Goal: Navigation & Orientation: Find specific page/section

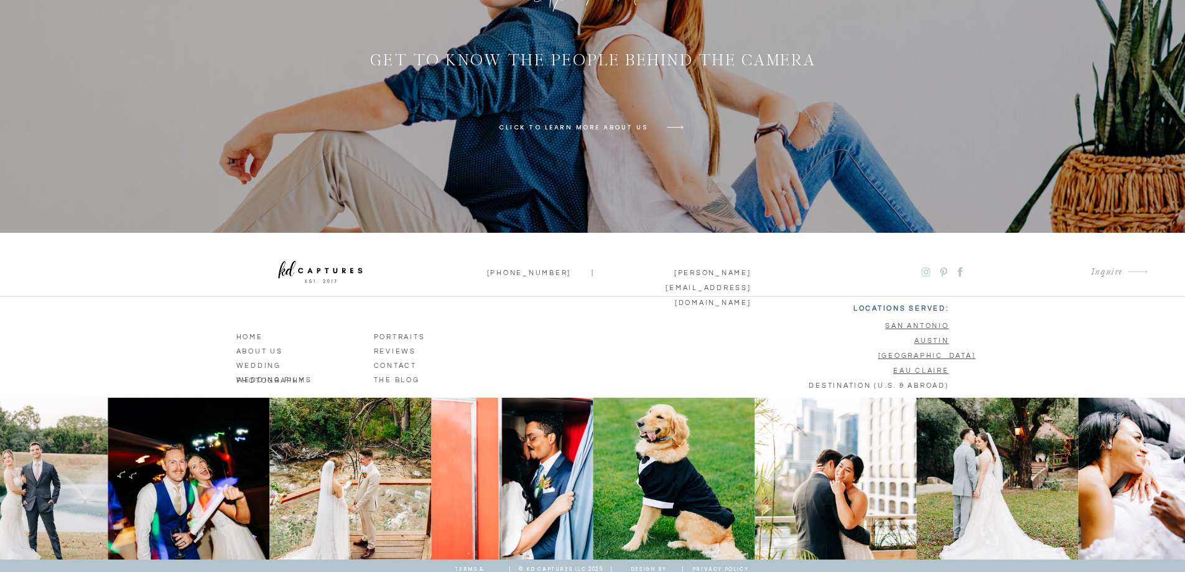
scroll to position [4531, 0]
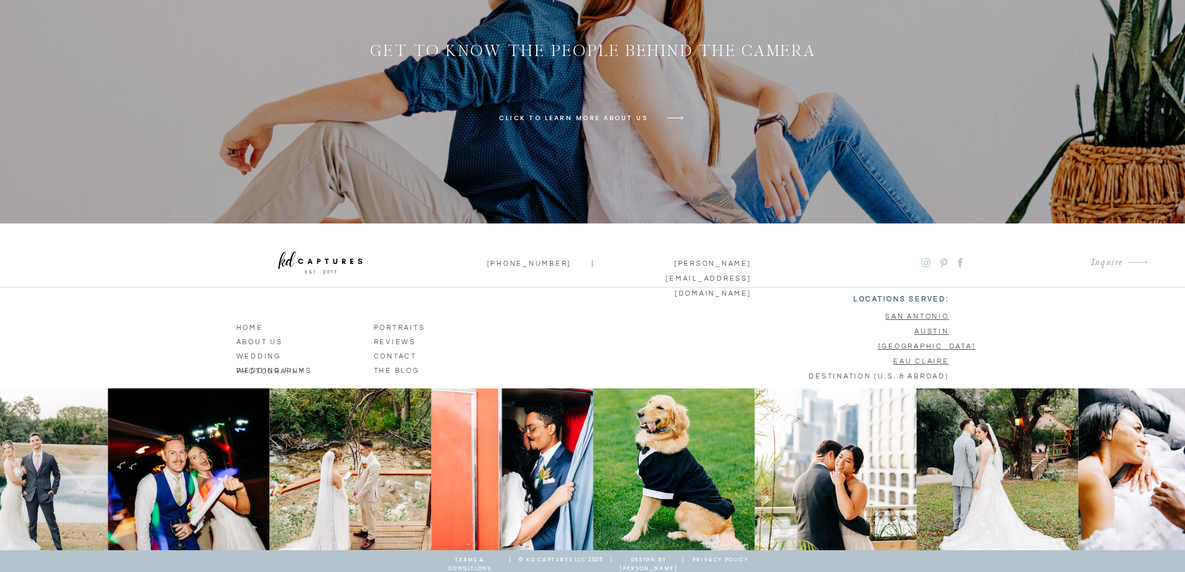
click at [932, 343] on u "[GEOGRAPHIC_DATA]" at bounding box center [928, 346] width 98 height 7
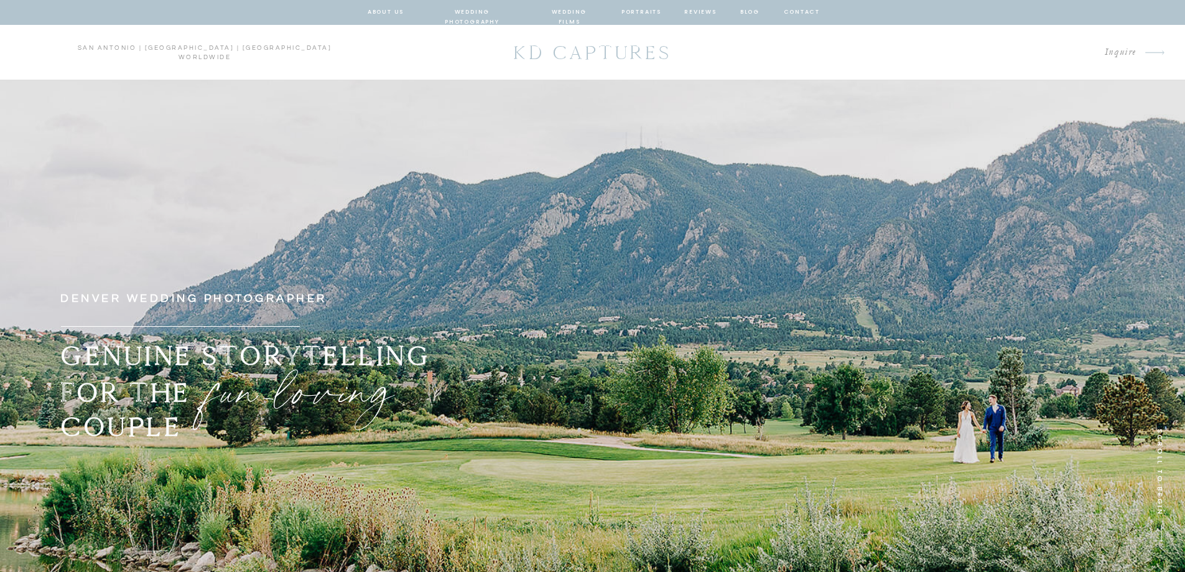
click at [643, 13] on nav "portraits" at bounding box center [642, 12] width 40 height 11
